Goal: Information Seeking & Learning: Check status

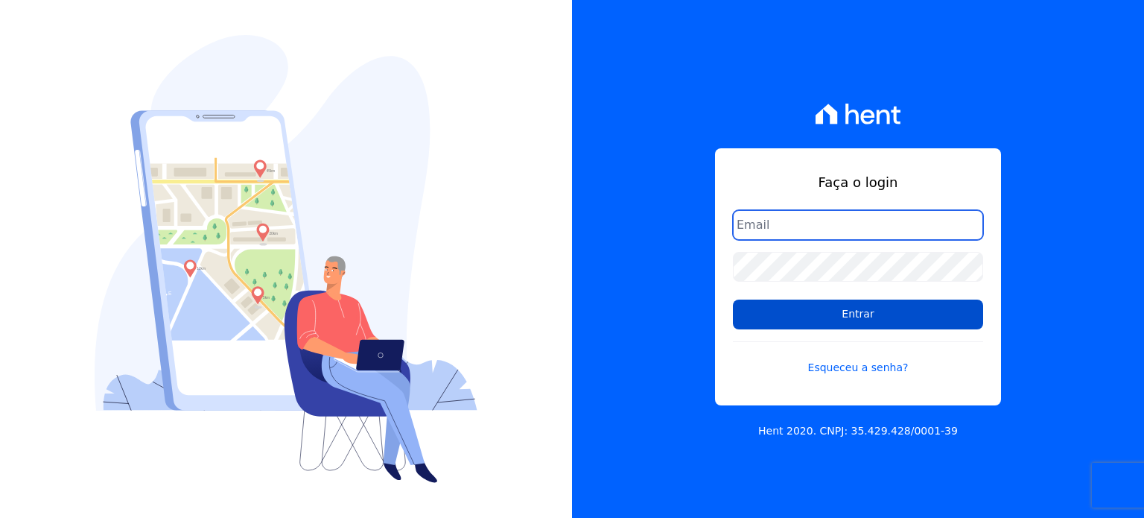
type input "raquel.almeida@cavazani.com.br"
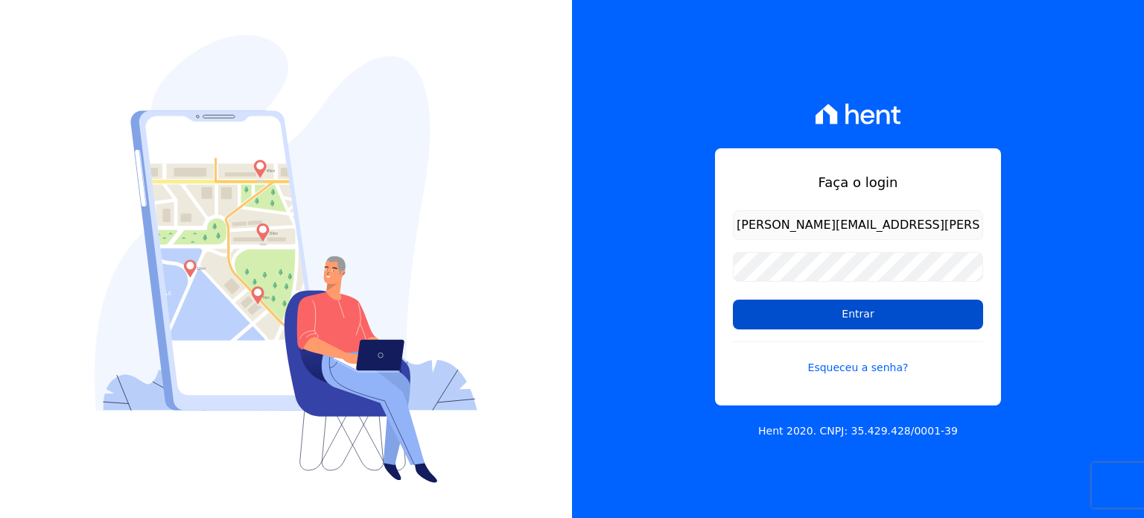
click at [837, 310] on input "Entrar" at bounding box center [858, 315] width 250 height 30
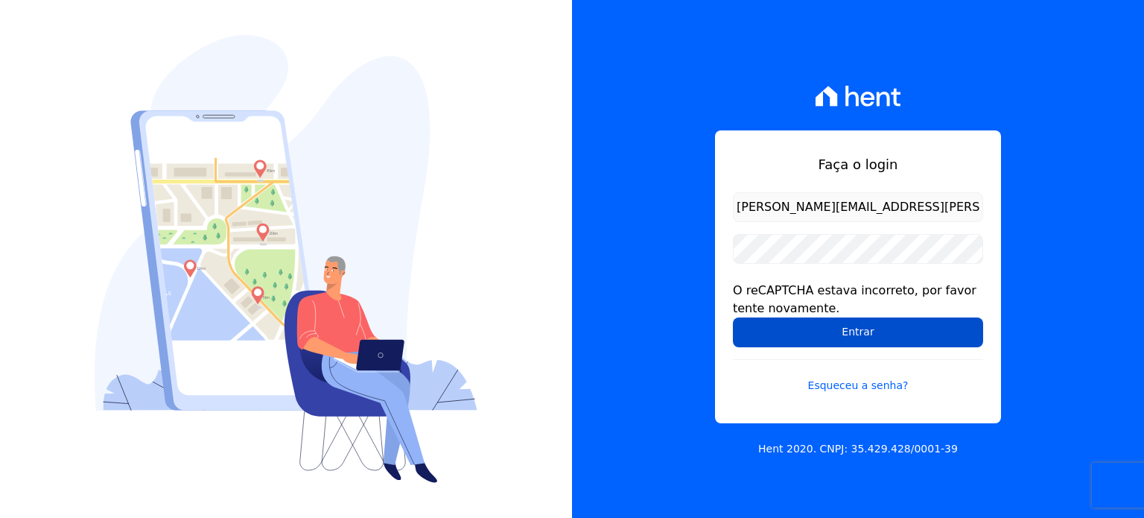
click at [802, 320] on input "Entrar" at bounding box center [858, 332] width 250 height 30
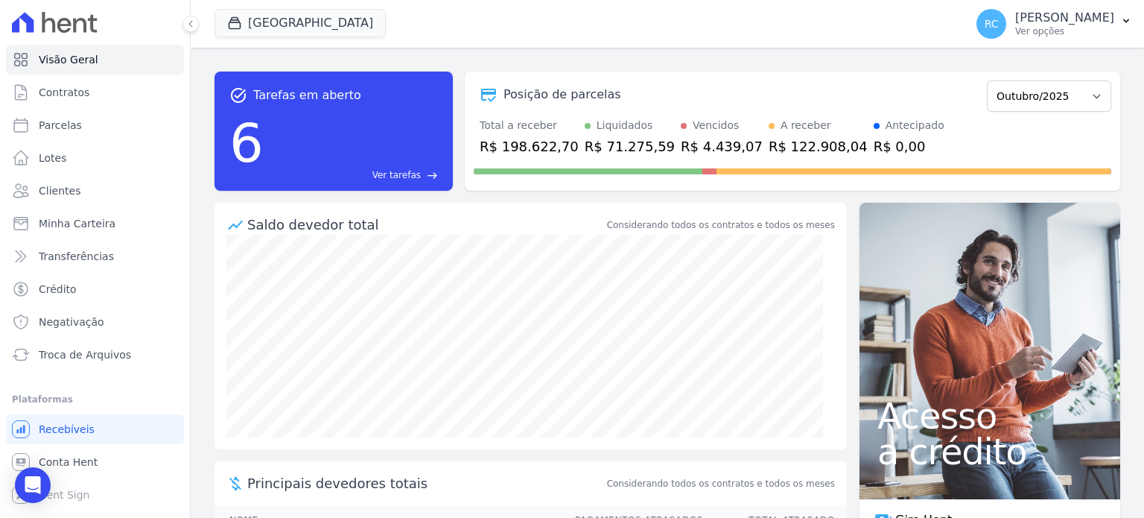
click at [5, 517] on div "Visão Geral Contratos Parcelas Lotes Clientes Minha Carteira Transferências Cré…" at bounding box center [95, 259] width 190 height 518
click at [71, 467] on span "Conta Hent" at bounding box center [68, 461] width 59 height 15
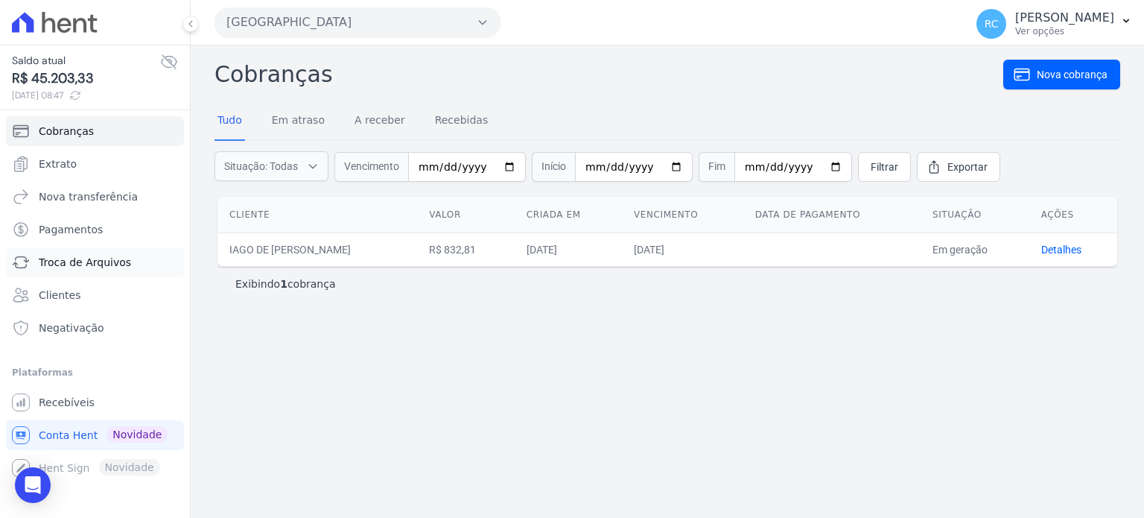
click at [70, 262] on span "Troca de Arquivos" at bounding box center [85, 262] width 92 height 15
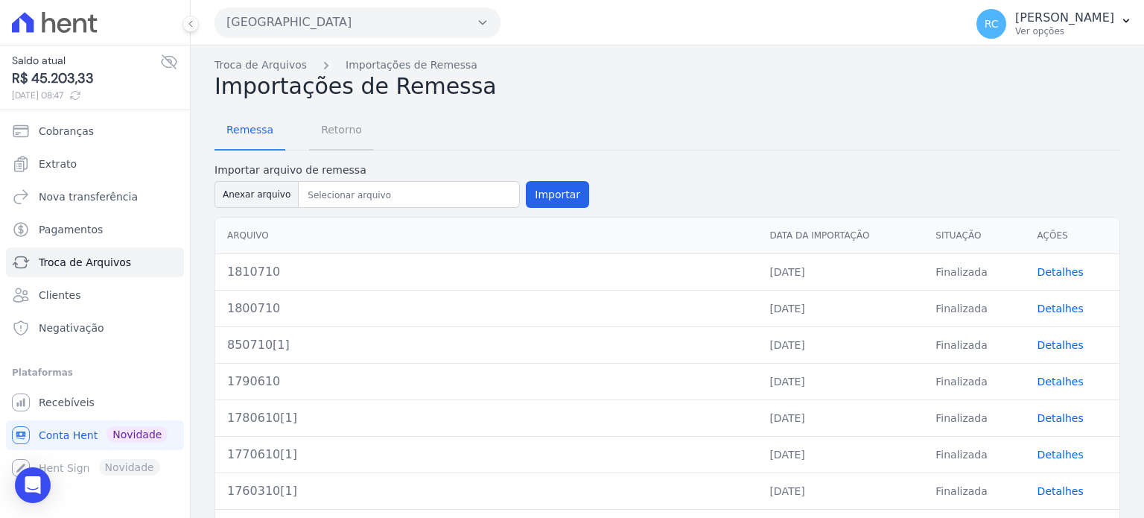
click at [335, 139] on span "Retorno" at bounding box center [341, 130] width 59 height 30
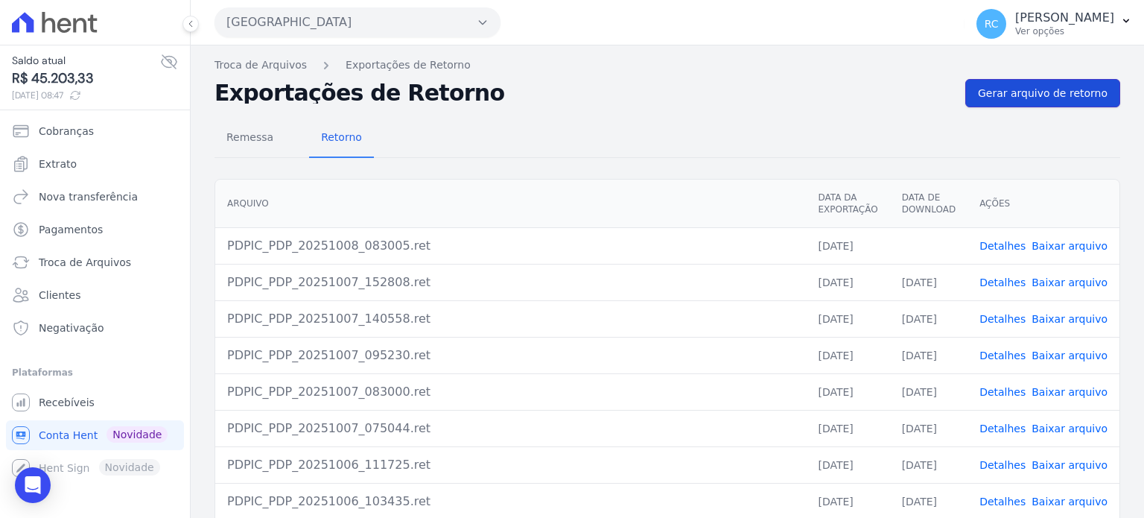
click at [1039, 92] on span "Gerar arquivo de retorno" at bounding box center [1043, 93] width 130 height 15
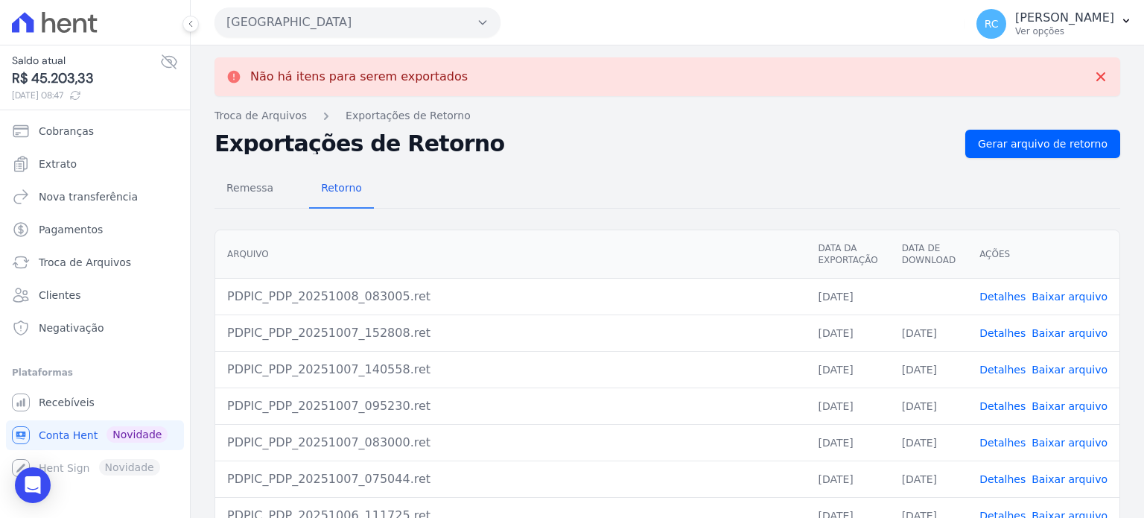
click at [1054, 300] on link "Baixar arquivo" at bounding box center [1070, 297] width 76 height 12
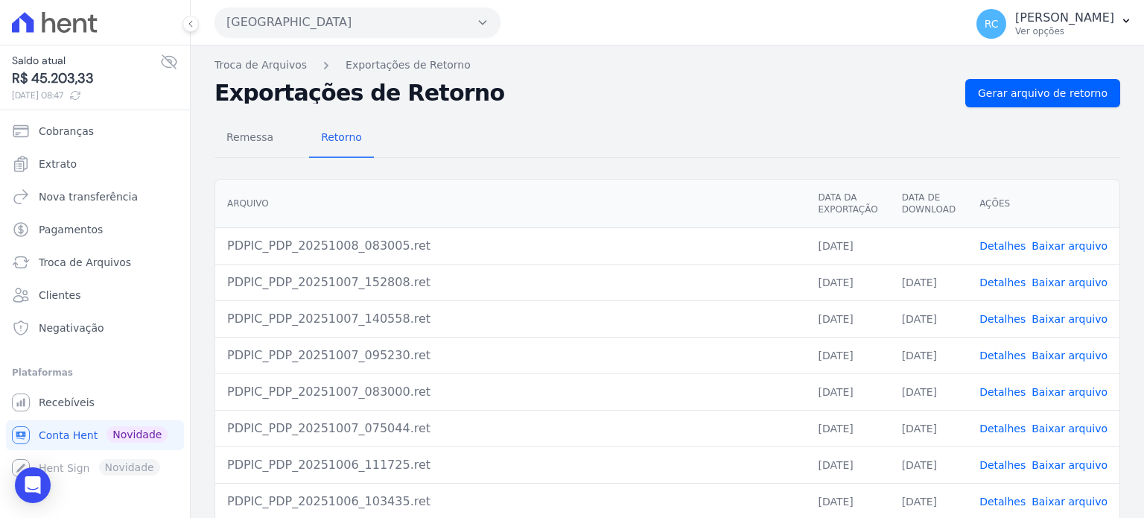
click at [387, 22] on button "[GEOGRAPHIC_DATA]" at bounding box center [358, 22] width 286 height 30
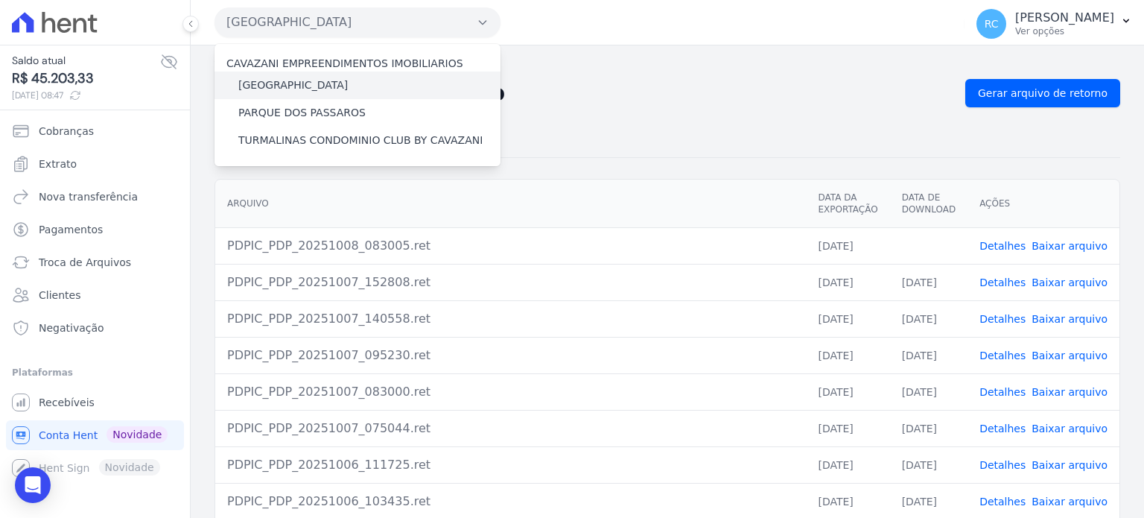
click at [311, 84] on label "[GEOGRAPHIC_DATA]" at bounding box center [293, 85] width 110 height 16
click at [0, 0] on input "[GEOGRAPHIC_DATA]" at bounding box center [0, 0] width 0 height 0
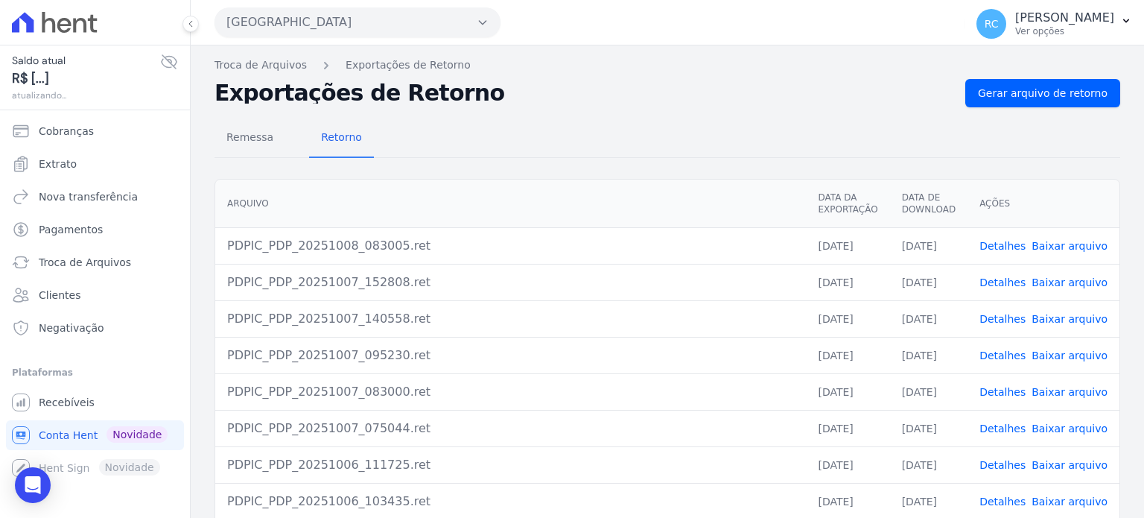
click at [367, 17] on button "[GEOGRAPHIC_DATA]" at bounding box center [358, 22] width 286 height 30
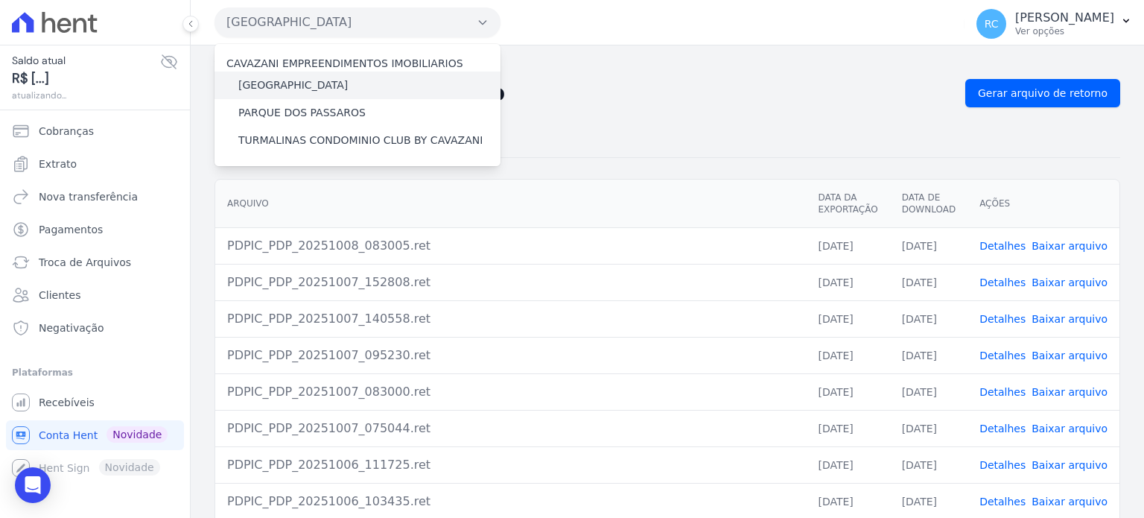
click at [316, 83] on label "[GEOGRAPHIC_DATA]" at bounding box center [293, 85] width 110 height 16
click at [0, 0] on input "[GEOGRAPHIC_DATA]" at bounding box center [0, 0] width 0 height 0
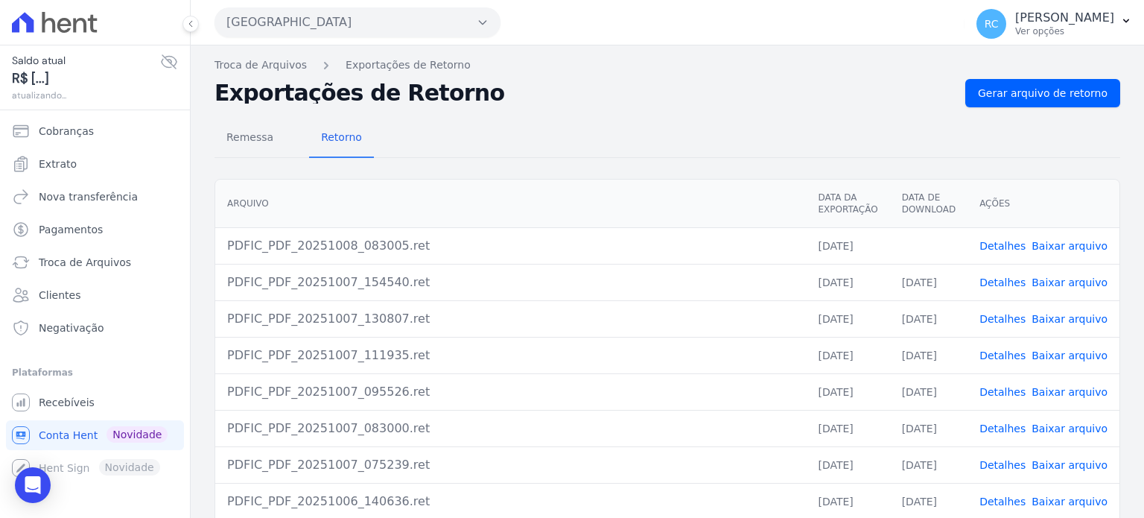
click at [1034, 244] on link "Baixar arquivo" at bounding box center [1070, 246] width 76 height 12
click at [373, 23] on button "[GEOGRAPHIC_DATA]" at bounding box center [358, 22] width 286 height 30
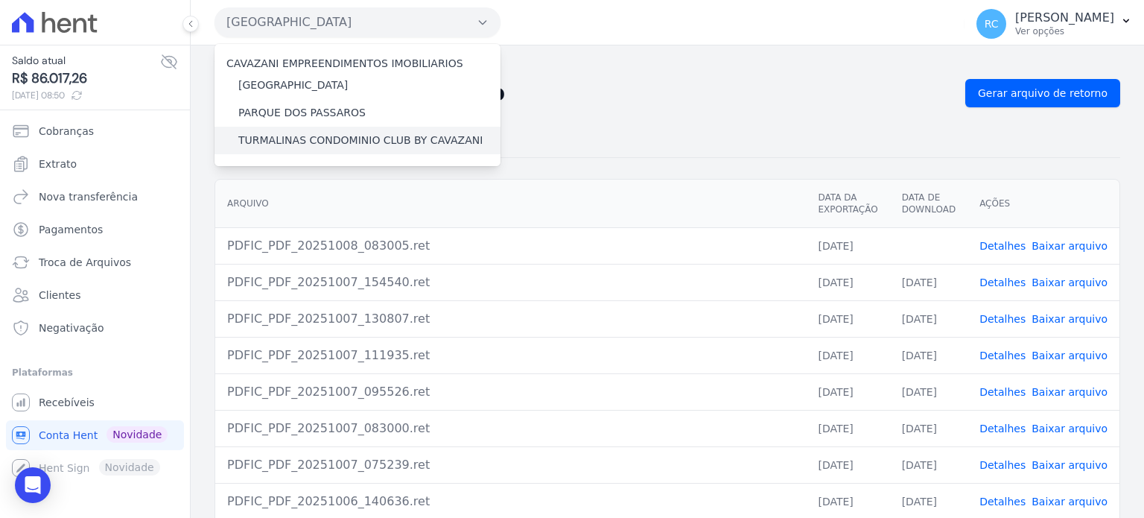
click at [310, 136] on label "TURMALINAS CONDOMINIO CLUB BY CAVAZANI" at bounding box center [360, 141] width 244 height 16
click at [0, 0] on input "TURMALINAS CONDOMINIO CLUB BY CAVAZANI" at bounding box center [0, 0] width 0 height 0
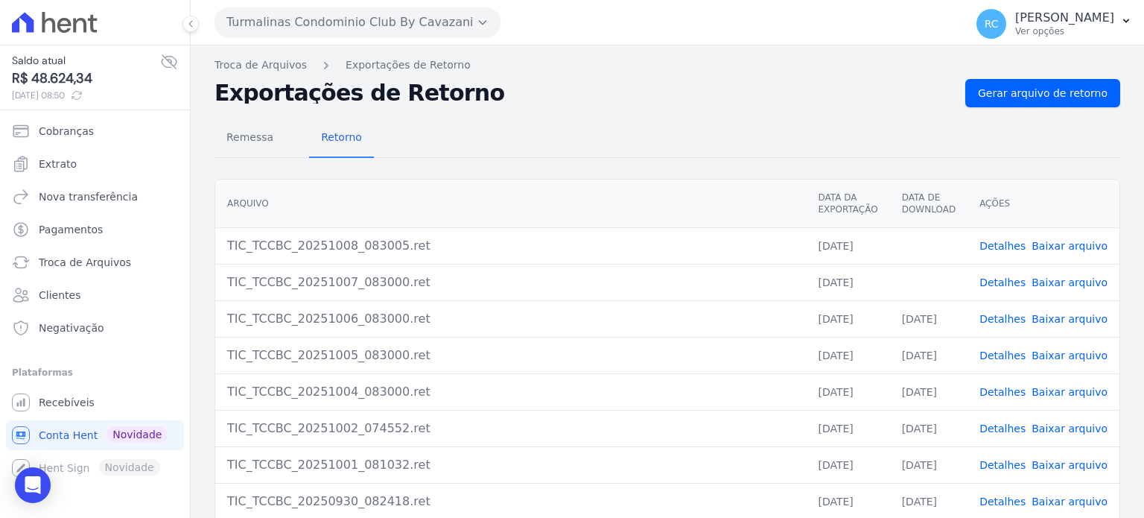
click at [1058, 285] on link "Baixar arquivo" at bounding box center [1070, 282] width 76 height 12
click at [1067, 240] on link "Baixar arquivo" at bounding box center [1070, 246] width 76 height 12
click at [107, 167] on link "Extrato" at bounding box center [95, 164] width 178 height 30
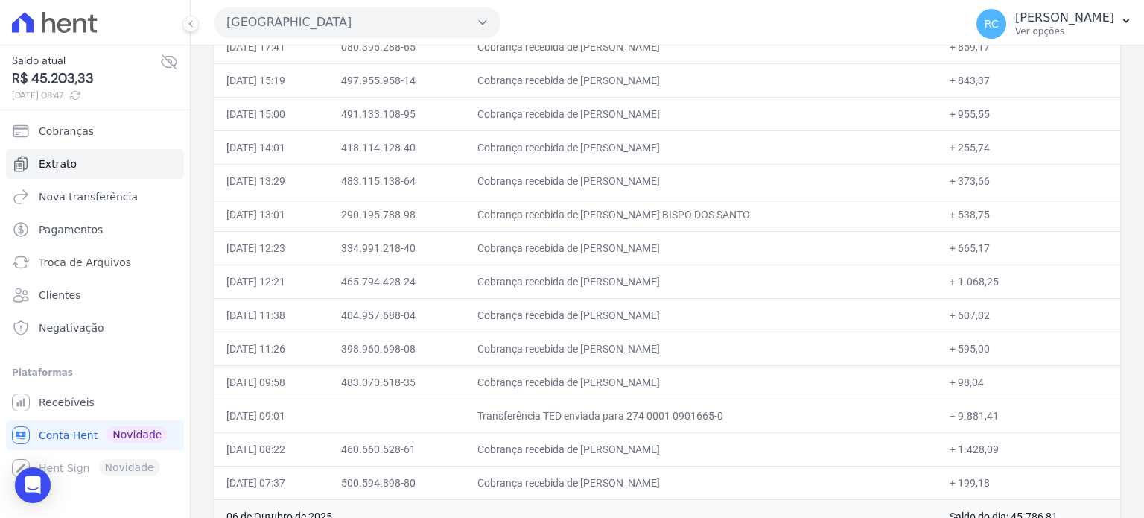
scroll to position [298, 0]
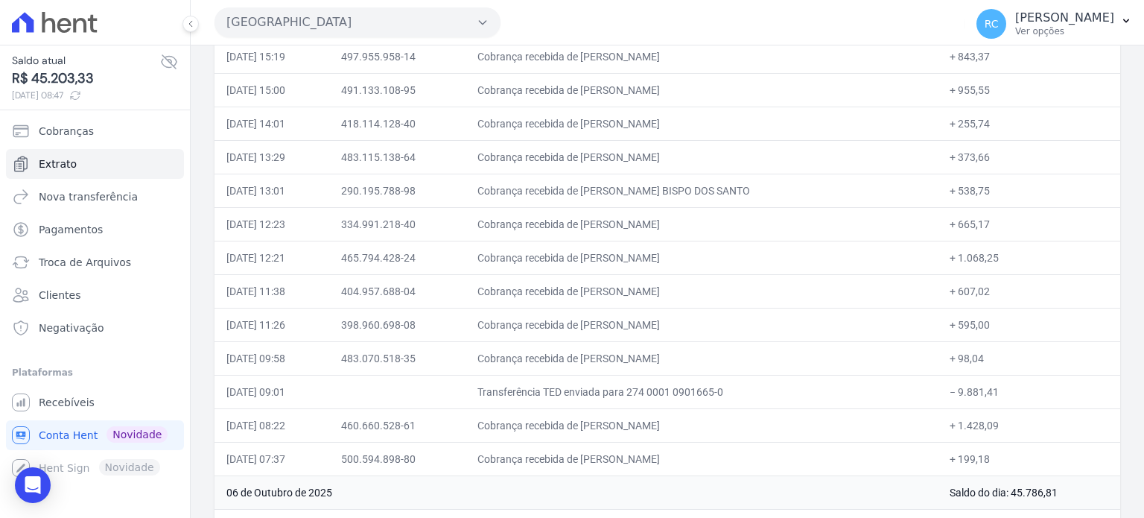
drag, startPoint x: 1009, startPoint y: 398, endPoint x: 947, endPoint y: 393, distance: 62.0
click at [947, 393] on td "− 9.881,41" at bounding box center [1029, 392] width 183 height 34
copy td "9.881,41"
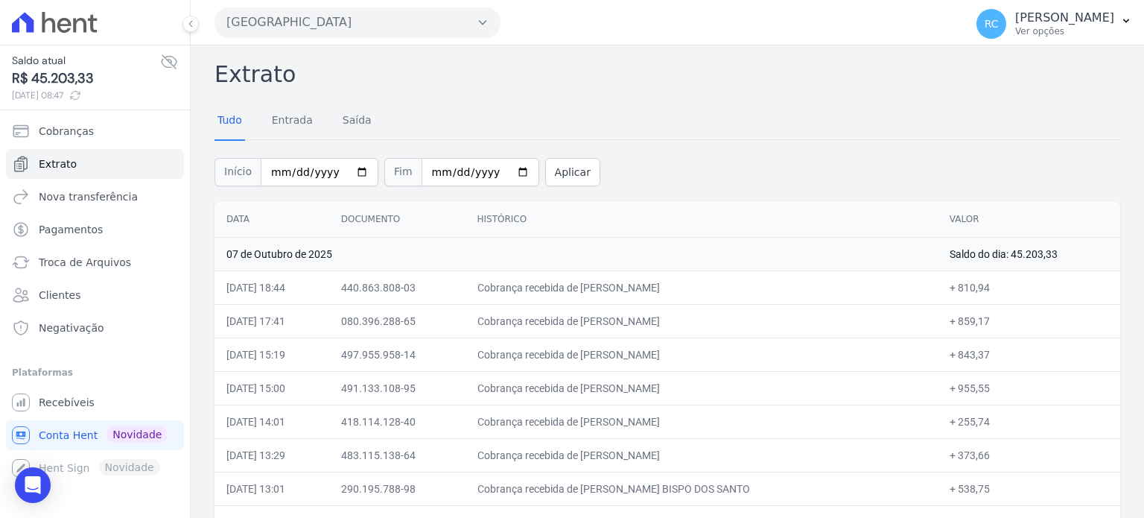
scroll to position [149, 0]
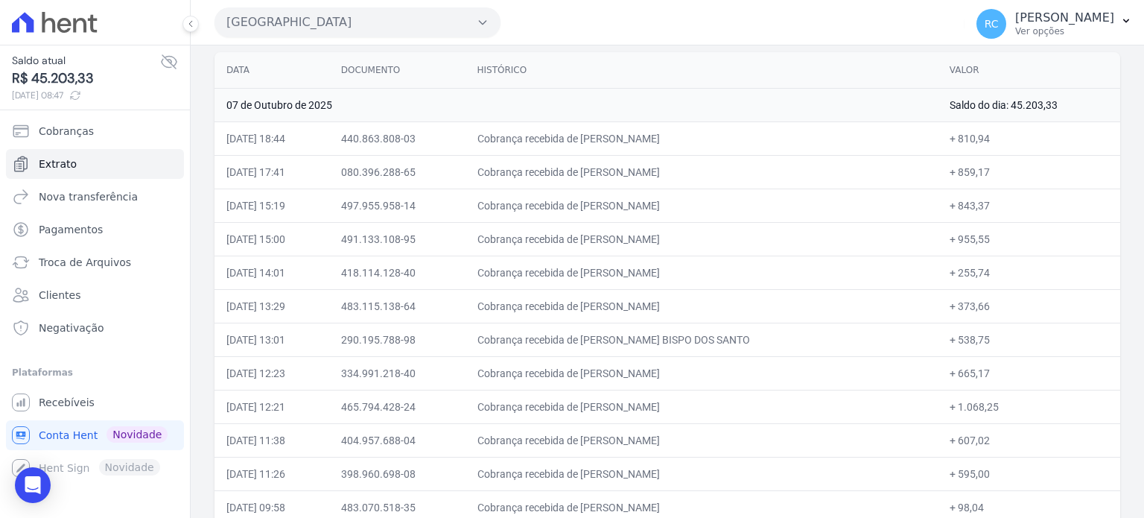
click at [336, 39] on div "[GEOGRAPHIC_DATA] [PERSON_NAME] EMPREENDIMENTOS IMOBILIARIOS [GEOGRAPHIC_DATA] …" at bounding box center [587, 22] width 744 height 46
click at [350, 25] on button "[GEOGRAPHIC_DATA]" at bounding box center [358, 22] width 286 height 30
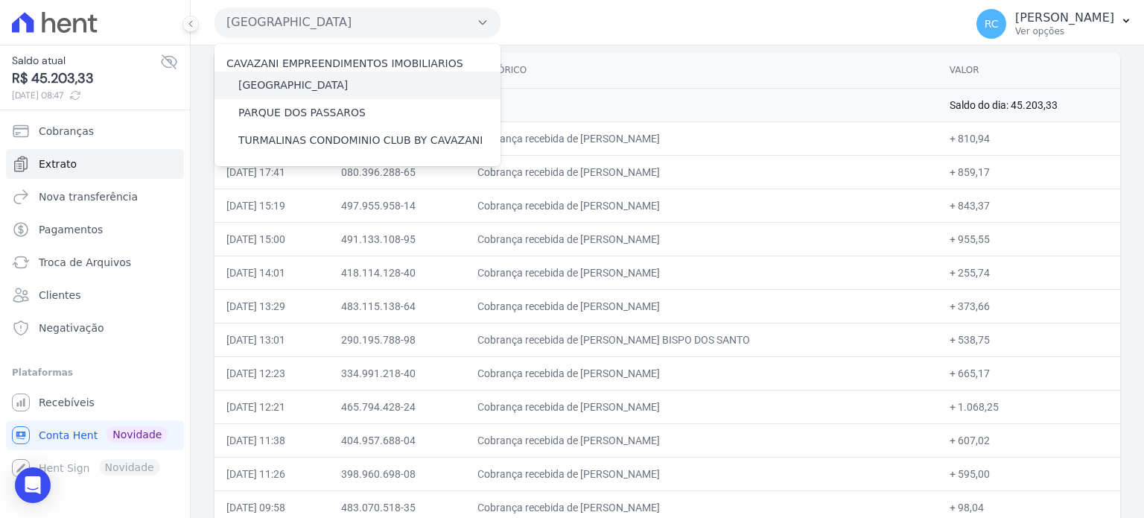
click at [291, 87] on label "[GEOGRAPHIC_DATA]" at bounding box center [293, 85] width 110 height 16
click at [0, 0] on input "[GEOGRAPHIC_DATA]" at bounding box center [0, 0] width 0 height 0
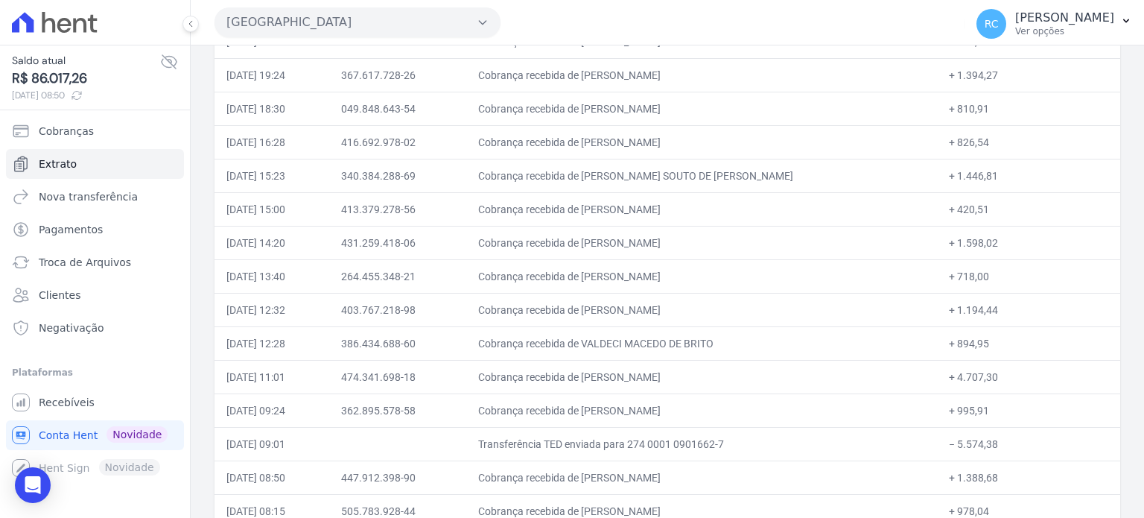
scroll to position [447, 0]
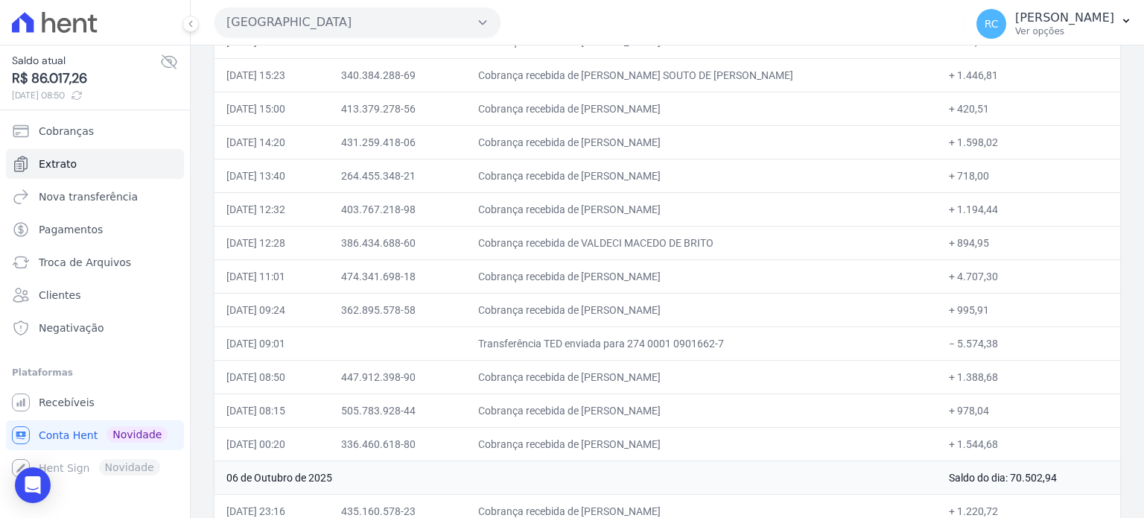
drag, startPoint x: 1011, startPoint y: 340, endPoint x: 949, endPoint y: 352, distance: 63.0
click at [949, 352] on td "− 5.574,38" at bounding box center [1028, 343] width 183 height 34
copy td "5.574,38"
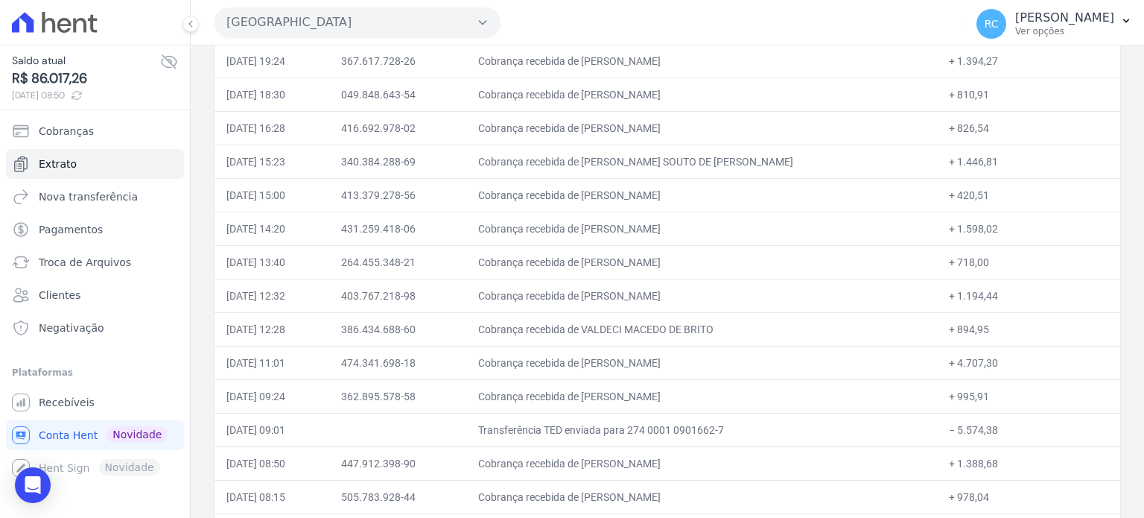
scroll to position [224, 0]
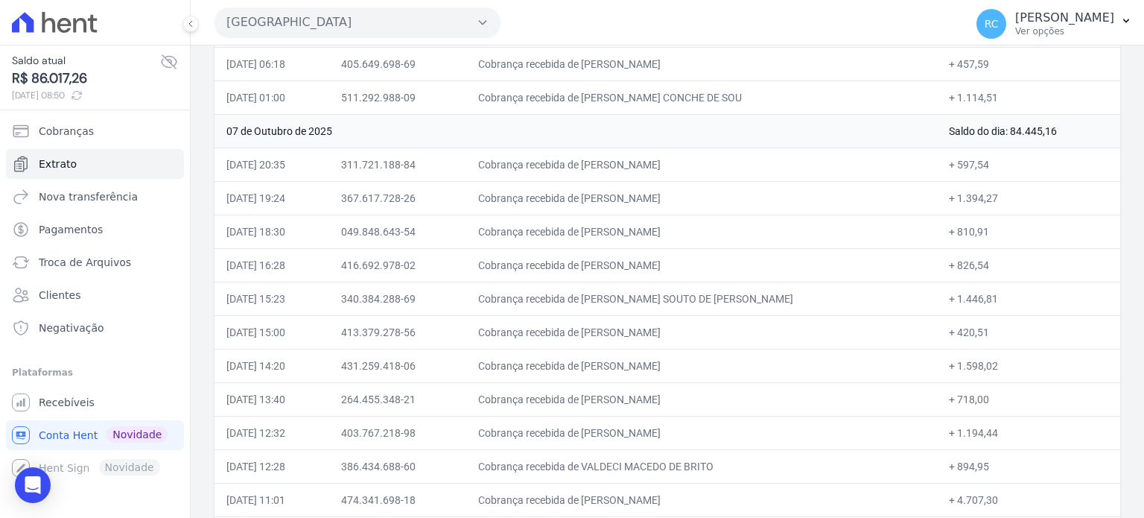
click at [422, 21] on button "[GEOGRAPHIC_DATA]" at bounding box center [358, 22] width 286 height 30
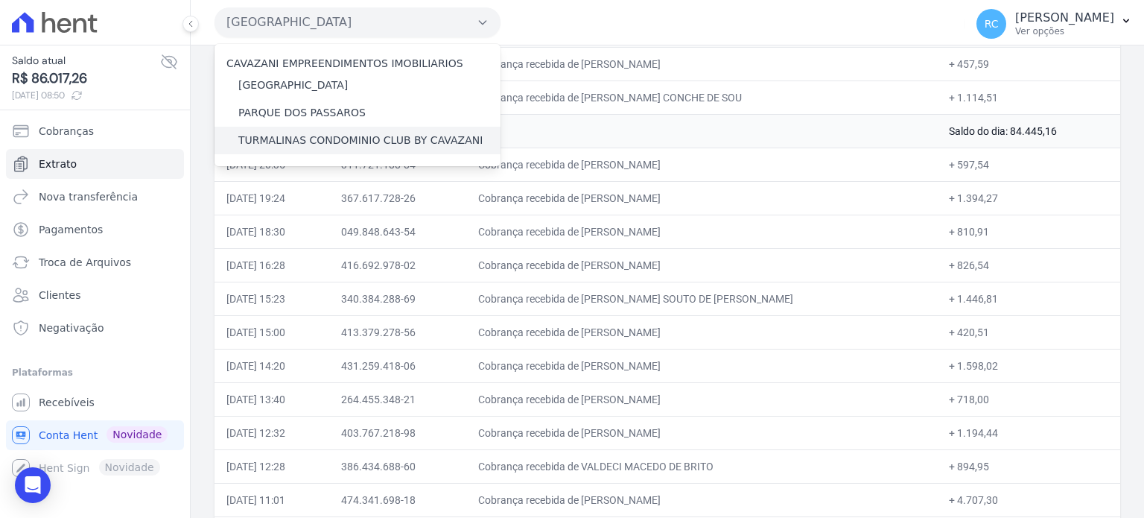
click at [330, 136] on label "TURMALINAS CONDOMINIO CLUB BY CAVAZANI" at bounding box center [360, 141] width 244 height 16
click at [0, 0] on input "TURMALINAS CONDOMINIO CLUB BY CAVAZANI" at bounding box center [0, 0] width 0 height 0
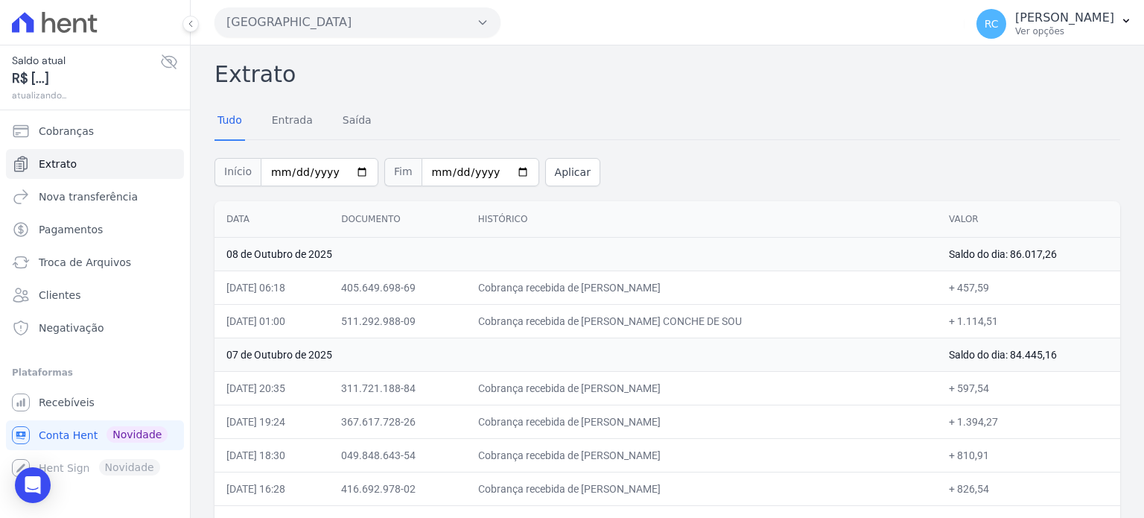
drag, startPoint x: 494, startPoint y: 34, endPoint x: 487, endPoint y: 28, distance: 9.5
click at [492, 33] on button "[GEOGRAPHIC_DATA]" at bounding box center [358, 22] width 286 height 30
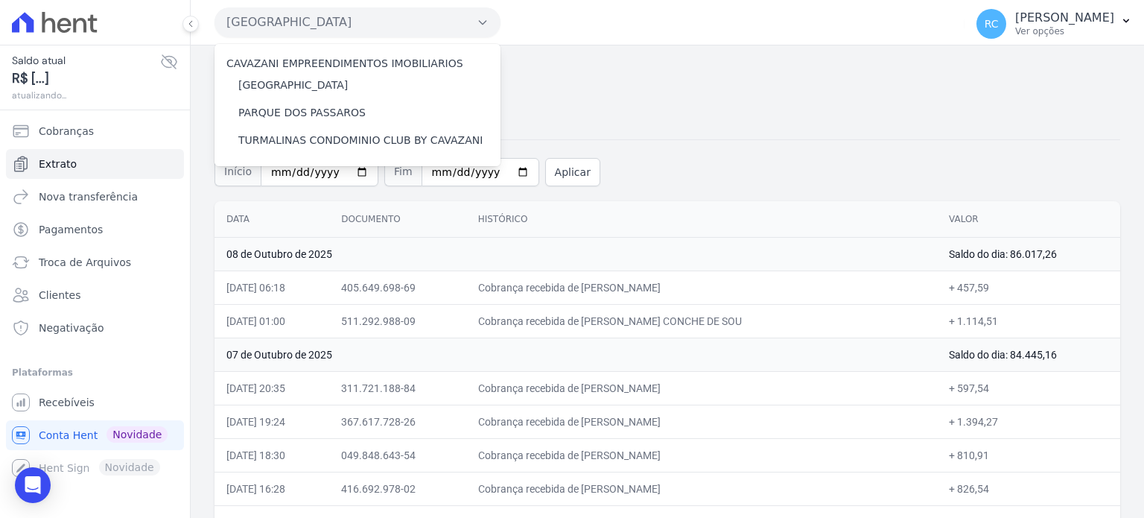
click at [486, 28] on button "[GEOGRAPHIC_DATA]" at bounding box center [358, 22] width 286 height 30
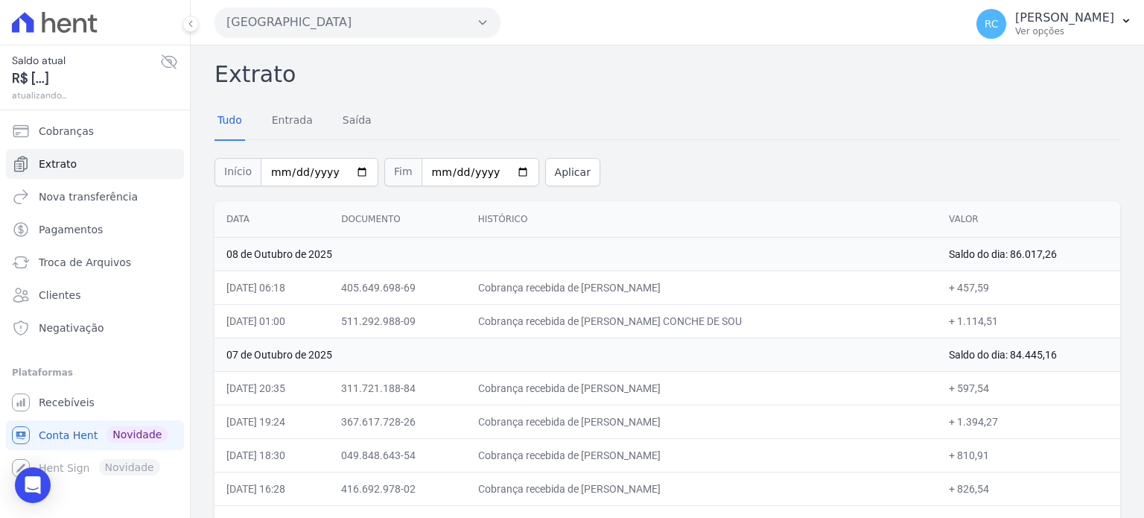
click at [483, 29] on button "[GEOGRAPHIC_DATA]" at bounding box center [358, 22] width 286 height 30
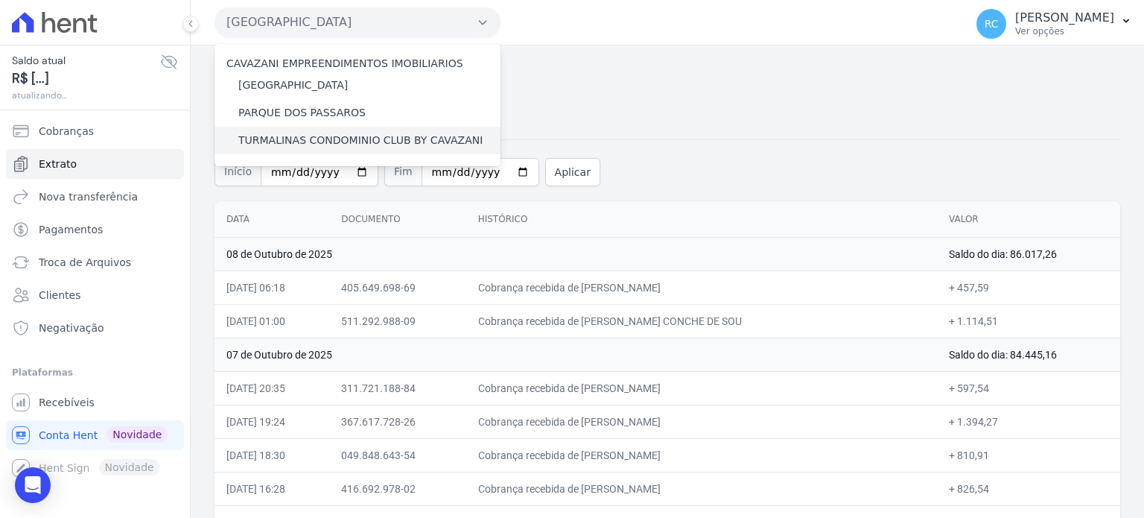
click at [362, 142] on label "TURMALINAS CONDOMINIO CLUB BY CAVAZANI" at bounding box center [360, 141] width 244 height 16
click at [0, 0] on input "TURMALINAS CONDOMINIO CLUB BY CAVAZANI" at bounding box center [0, 0] width 0 height 0
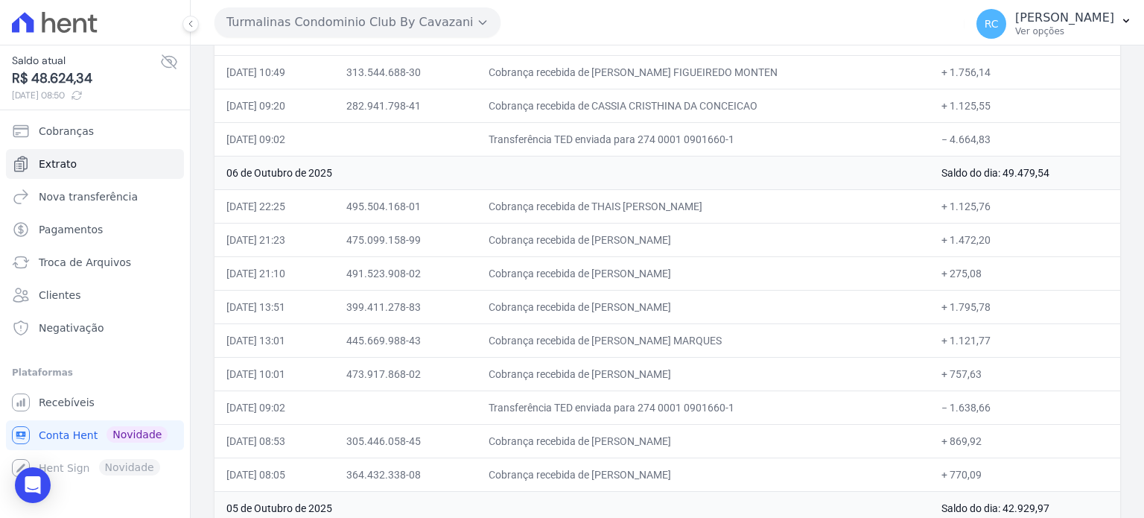
scroll to position [149, 0]
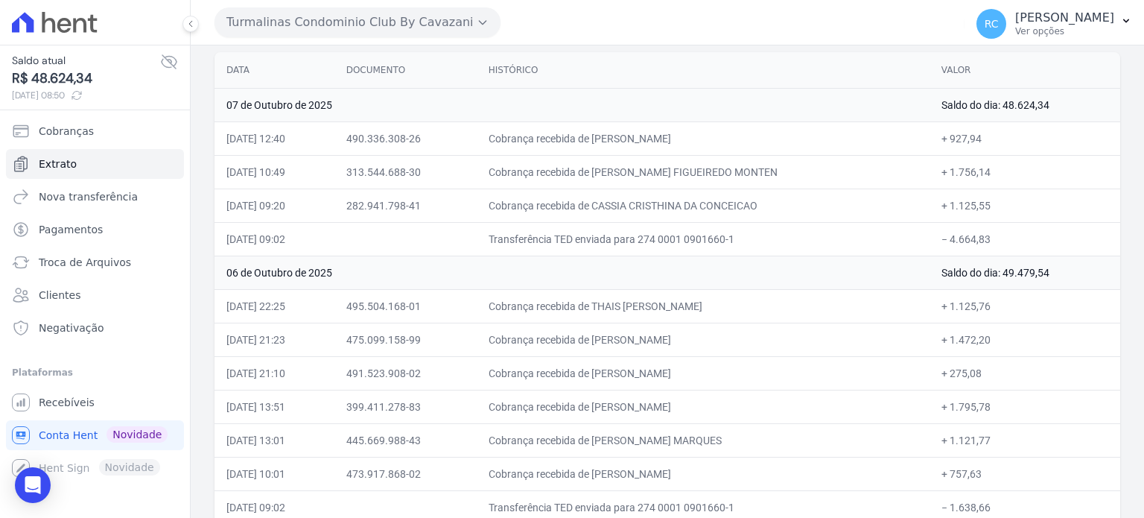
drag, startPoint x: 989, startPoint y: 226, endPoint x: 948, endPoint y: 244, distance: 44.7
click at [947, 240] on td "− 4.664,83" at bounding box center [1025, 239] width 191 height 34
copy td "4.664,83"
drag, startPoint x: 781, startPoint y: 201, endPoint x: 616, endPoint y: 227, distance: 166.7
click at [618, 219] on td "Cobrança recebida de CASSIA CRISTHINA DA CONCEICAO" at bounding box center [703, 206] width 453 height 34
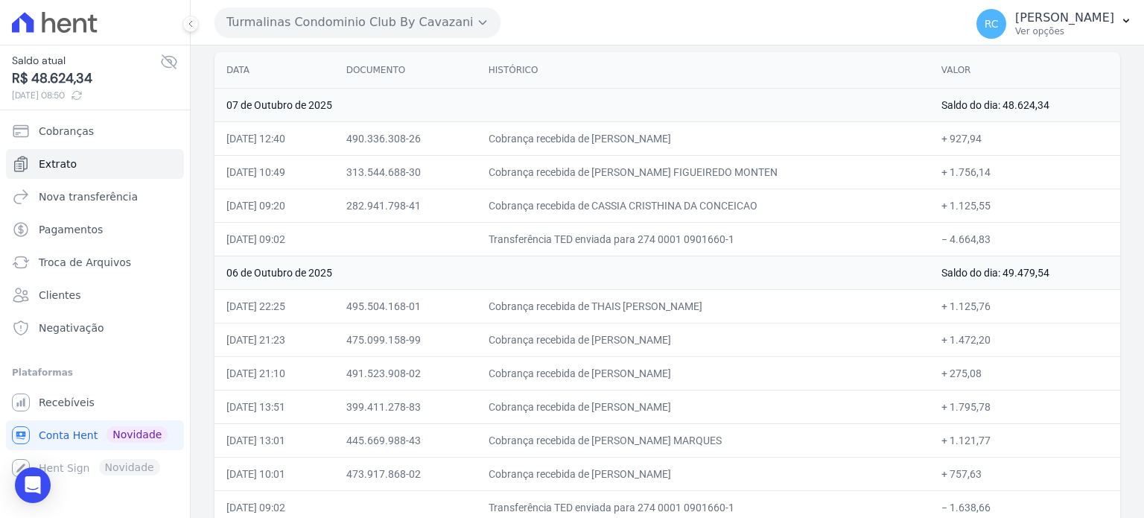
copy td "CASSIA CRISTHINA DA CONCEICA"
drag, startPoint x: 770, startPoint y: 170, endPoint x: 619, endPoint y: 175, distance: 150.6
click at [619, 175] on td "Cobrança recebida de [PERSON_NAME] FIGUEIREDO MONTEN" at bounding box center [703, 172] width 453 height 34
copy td "[PERSON_NAME] FIGUEIREDO MO"
drag, startPoint x: 722, startPoint y: 133, endPoint x: 617, endPoint y: 151, distance: 106.6
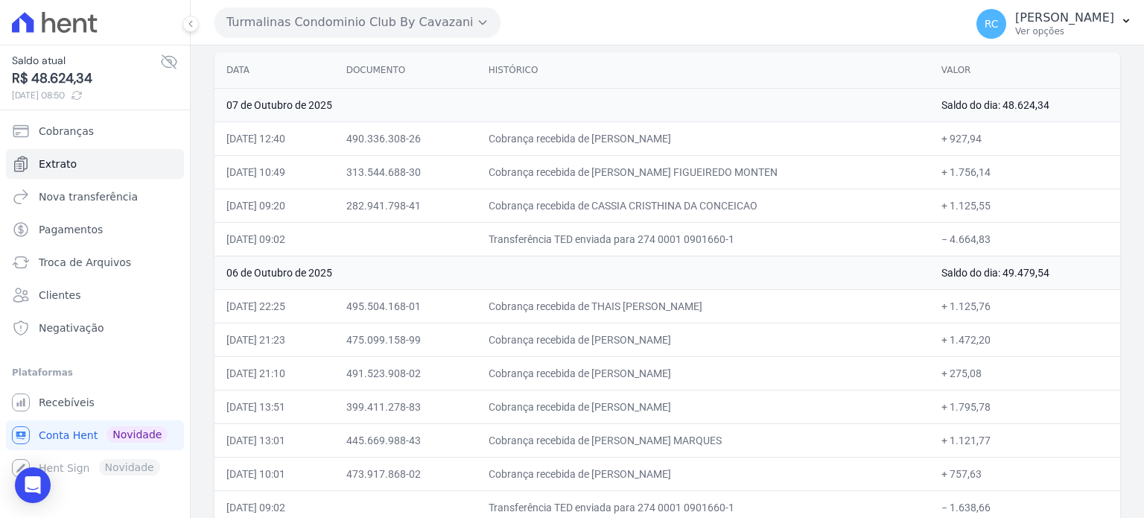
click at [617, 151] on td "Cobrança recebida de [PERSON_NAME]" at bounding box center [703, 138] width 453 height 34
copy td "[PERSON_NAME] FRA"
